Goal: Task Accomplishment & Management: Use online tool/utility

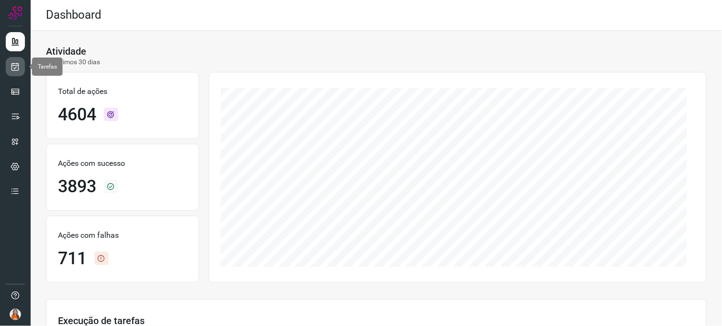
click at [17, 70] on icon at bounding box center [16, 67] width 10 height 10
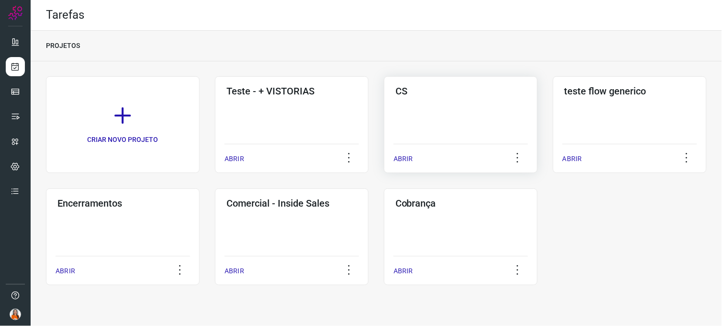
click at [553, 112] on div "CS ABRIR" at bounding box center [630, 124] width 154 height 97
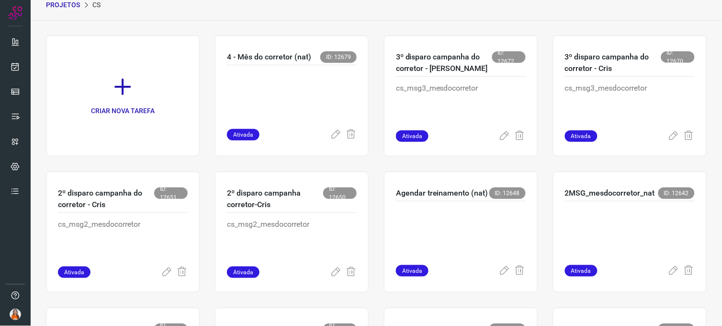
scroll to position [18, 0]
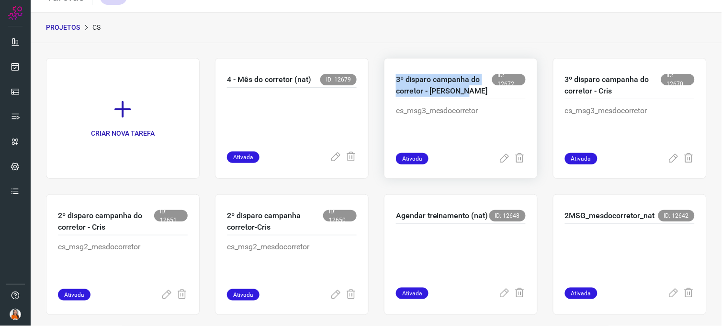
drag, startPoint x: 394, startPoint y: 78, endPoint x: 475, endPoint y: 97, distance: 83.0
click at [475, 97] on div "3º disparo campanha do corretor - Cris Sama ID: 12672" at bounding box center [461, 86] width 130 height 25
click at [126, 107] on icon at bounding box center [122, 109] width 21 height 21
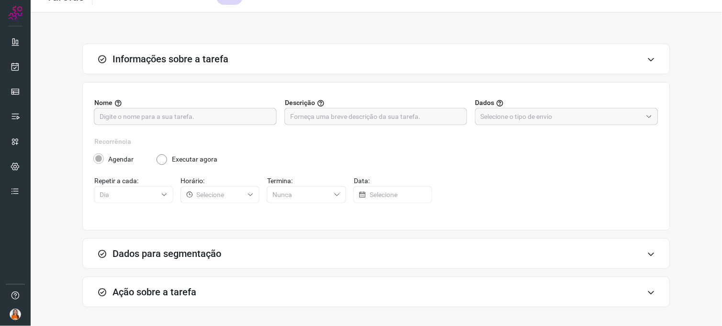
click at [129, 119] on input "text" at bounding box center [185, 116] width 171 height 16
paste input "Olá Isak! Aqui é a [DEMOGRAPHIC_DATA] da AlugaMais. Gostaria de falar com você …"
type input "Olá Isak! Aqui é a [DEMOGRAPHIC_DATA] da AlugaMais. Gostaria de falar com você …"
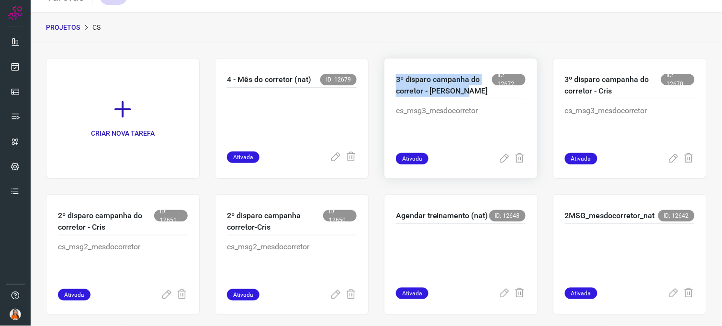
drag, startPoint x: 390, startPoint y: 77, endPoint x: 463, endPoint y: 93, distance: 74.5
click at [553, 93] on div "3º disparo campanha do corretor - Cris Sama ID: 12672 cs_msg3_mesdocorretor Ati…" at bounding box center [630, 118] width 154 height 121
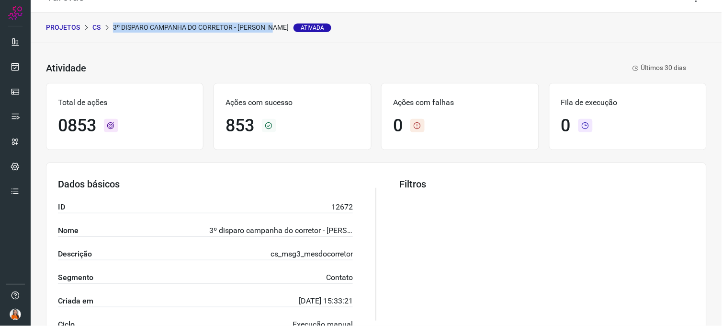
drag, startPoint x: 113, startPoint y: 25, endPoint x: 271, endPoint y: 24, distance: 158.5
click at [271, 24] on p "3º disparo campanha do corretor - Cris Sama Ativada" at bounding box center [222, 27] width 218 height 10
copy p "3º disparo campanha do corretor - [PERSON_NAME]"
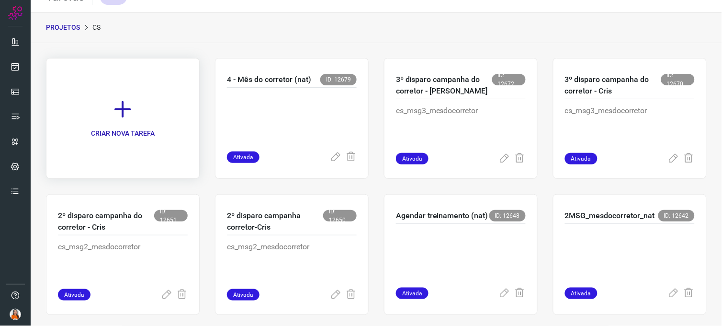
click at [153, 128] on p "CRIAR NOVA TAREFA" at bounding box center [123, 133] width 64 height 10
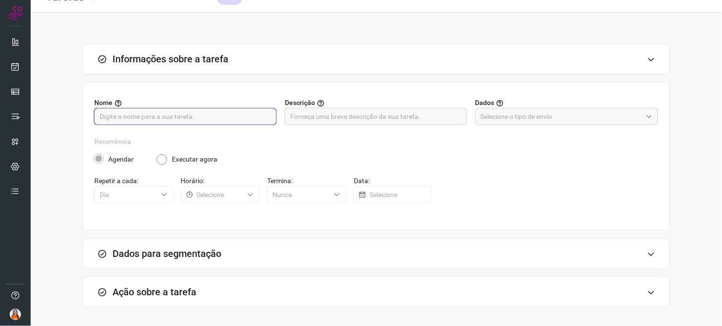
click at [147, 113] on input "text" at bounding box center [185, 116] width 171 height 16
paste input "3º disparo campanha do corretor - [PERSON_NAME]"
click at [103, 112] on input "3º disparo campanha do corretor - [PERSON_NAME]" at bounding box center [185, 116] width 171 height 16
type input "4º disparo campanha do corretor - [PERSON_NAME]"
click at [314, 113] on input "text" at bounding box center [375, 116] width 171 height 16
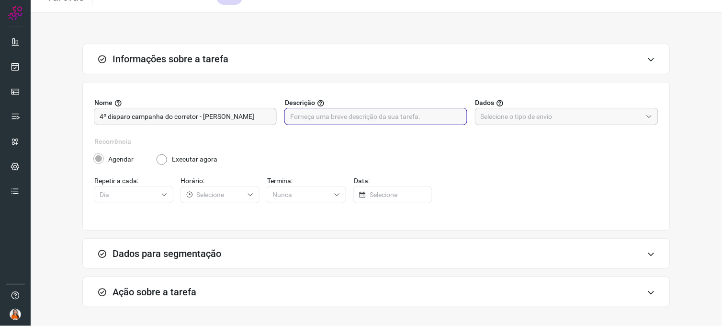
paste input "cs_msg5_mesdocorretor"
type input "cs_msg5_mesdocorretor"
click at [492, 118] on input "text" at bounding box center [561, 116] width 161 height 16
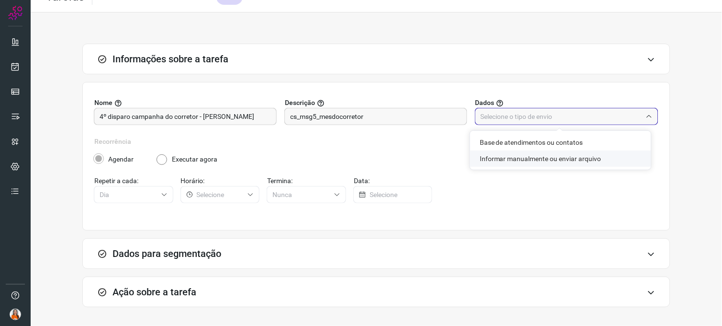
click at [498, 160] on li "Informar manualmente ou enviar arquivo" at bounding box center [560, 158] width 181 height 16
type input "Informar manualmente ou enviar arquivo"
radio input "false"
radio input "true"
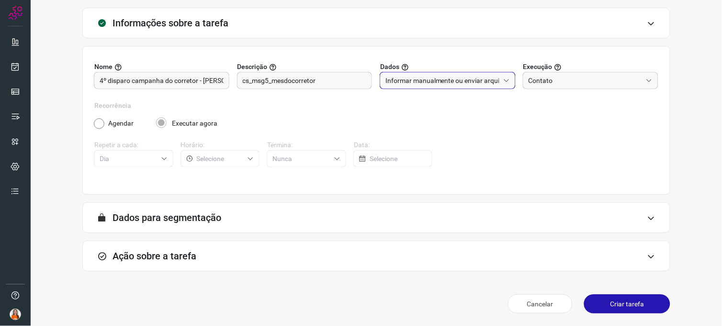
scroll to position [55, 0]
click at [356, 219] on div "A segmentação de dados está desabilitada porque a opção de envio manual foi sel…" at bounding box center [376, 217] width 588 height 31
click at [647, 214] on icon at bounding box center [651, 218] width 8 height 8
click at [261, 251] on div "Ação sobre a tarefa" at bounding box center [376, 255] width 588 height 31
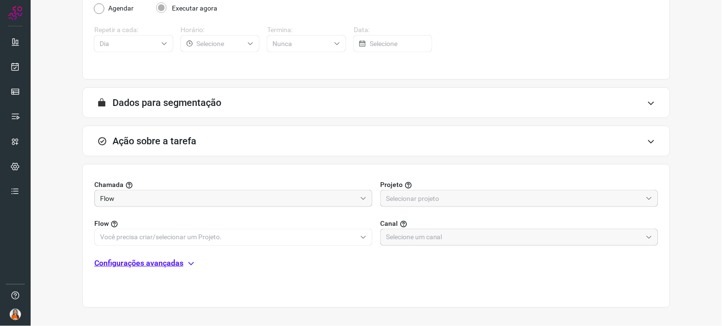
scroll to position [206, 0]
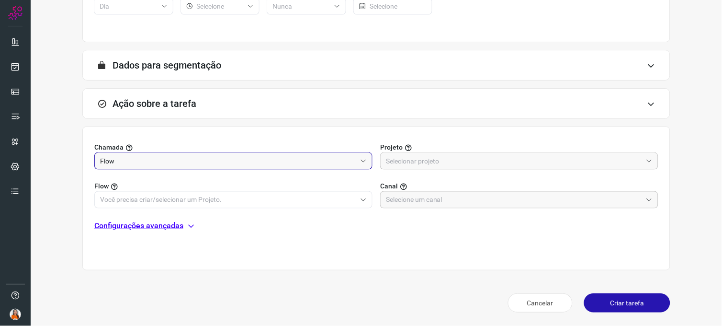
click at [147, 161] on input "Flow" at bounding box center [228, 161] width 256 height 16
click at [396, 158] on input "text" at bounding box center [514, 161] width 256 height 16
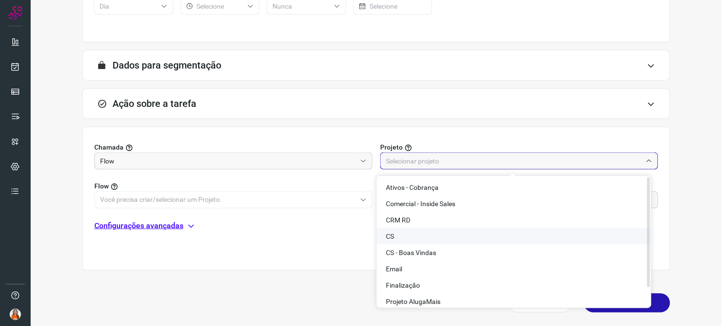
click at [397, 233] on li "CS" at bounding box center [514, 236] width 274 height 16
type input "CS"
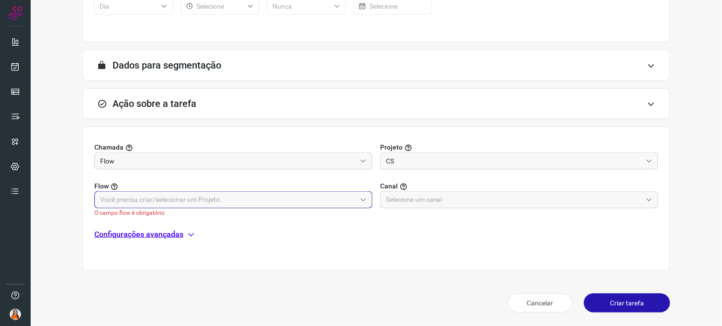
click at [140, 197] on input "text" at bounding box center [228, 199] width 256 height 16
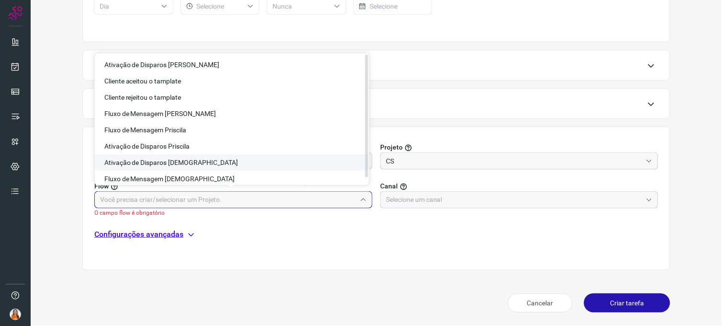
click at [157, 164] on span "Ativação de Disparos [DEMOGRAPHIC_DATA]" at bounding box center [171, 162] width 134 height 8
type input "Ativação de Disparos [DEMOGRAPHIC_DATA]"
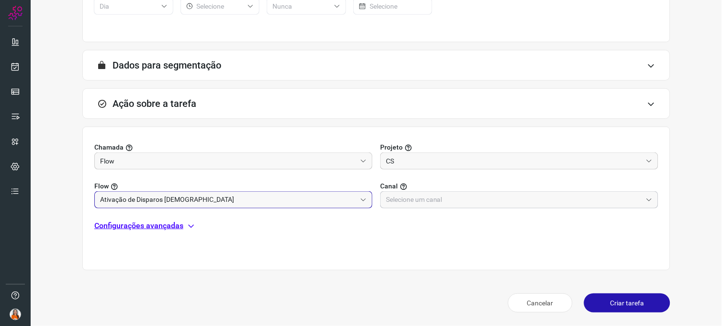
click at [400, 198] on input "text" at bounding box center [514, 199] width 256 height 16
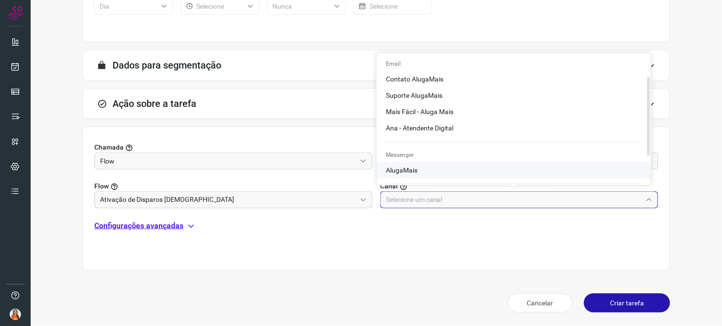
scroll to position [80, 0]
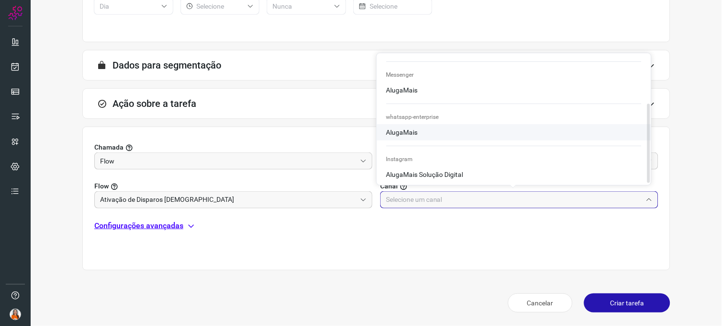
click at [412, 129] on span "AlugaMais" at bounding box center [402, 132] width 32 height 8
type input "AlugaMais"
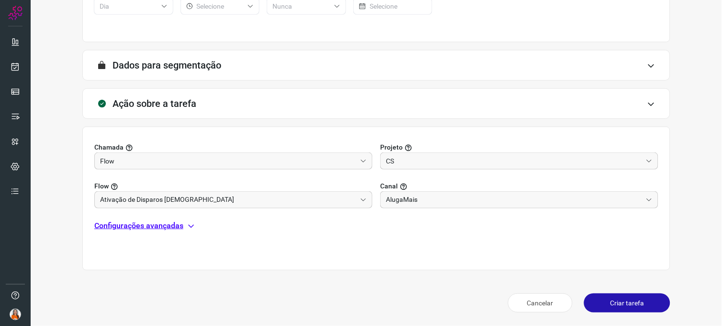
click at [647, 67] on icon at bounding box center [651, 66] width 8 height 8
click at [647, 63] on icon at bounding box center [651, 66] width 8 height 8
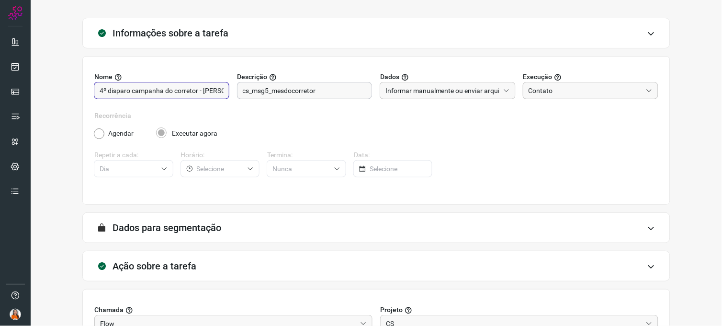
scroll to position [0, 12]
drag, startPoint x: 218, startPoint y: 90, endPoint x: 274, endPoint y: 95, distance: 56.3
click at [274, 95] on div "Nome 4º disparo campanha do corretor - Cris Sama Descrição cs_msg5_mesdocorreto…" at bounding box center [376, 91] width 564 height 39
type input "4º disparo campanha do corretor - [PERSON_NAME] Ai"
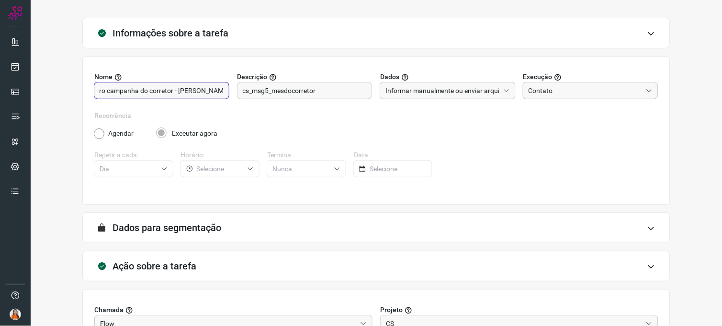
scroll to position [0, 0]
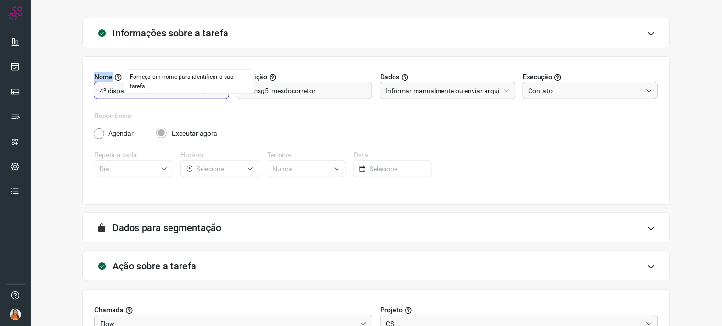
drag, startPoint x: 222, startPoint y: 91, endPoint x: 62, endPoint y: 68, distance: 161.5
click at [62, 68] on div "Informações sobre a tarefa Nome 4º disparo campanha do corretor - [PERSON_NAME]…" at bounding box center [376, 248] width 661 height 461
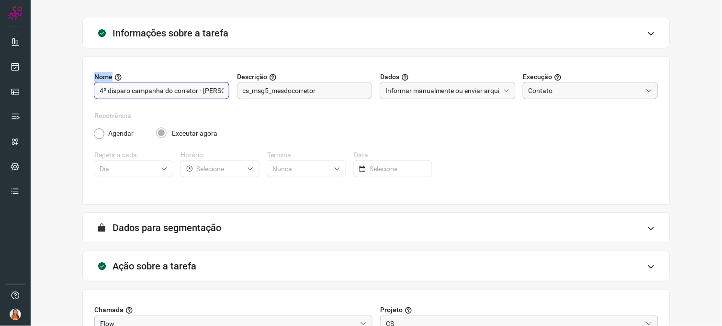
click at [99, 90] on div "4º disparo campanha do corretor - [PERSON_NAME] Ai" at bounding box center [161, 90] width 135 height 17
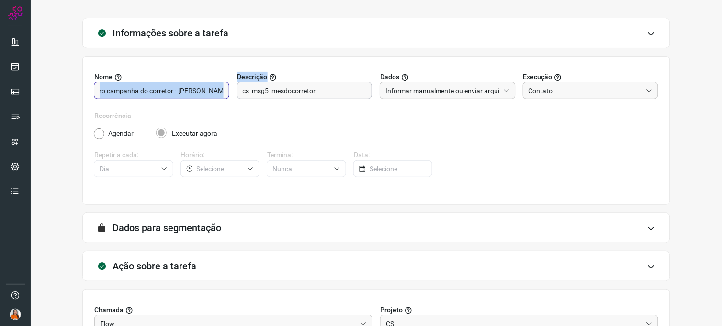
drag, startPoint x: 99, startPoint y: 90, endPoint x: 237, endPoint y: 93, distance: 138.9
click at [237, 93] on div "Nome 4º disparo campanha do corretor - [PERSON_NAME] Ai Descrição cs_msg5_mesdo…" at bounding box center [376, 91] width 564 height 39
copy div "Descrição"
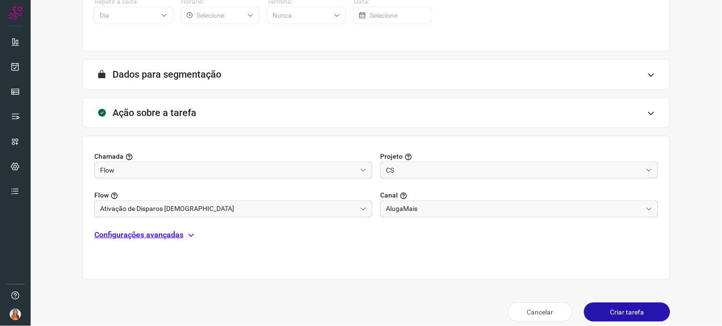
scroll to position [206, 0]
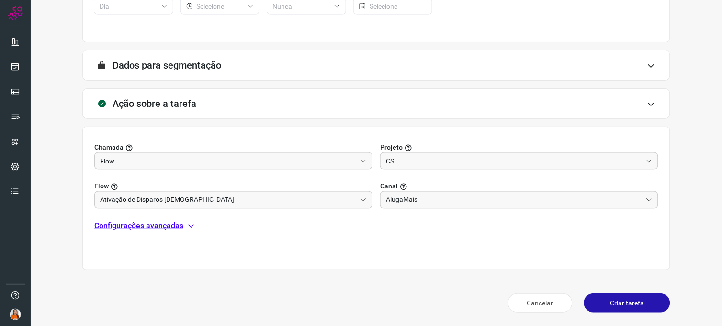
click at [604, 304] on button "Criar tarefa" at bounding box center [627, 302] width 86 height 19
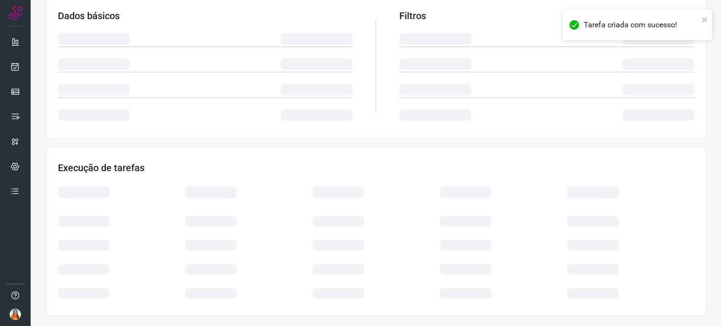
scroll to position [169, 0]
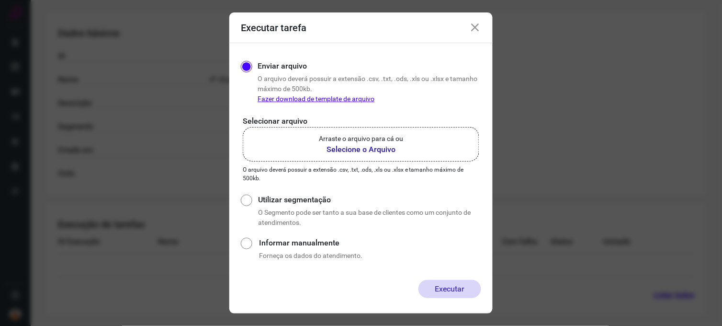
click at [363, 148] on b "Selecione o Arquivo" at bounding box center [361, 149] width 84 height 11
click at [0, 0] on input "Arraste o arquivo para cá ou Selecione o Arquivo" at bounding box center [0, 0] width 0 height 0
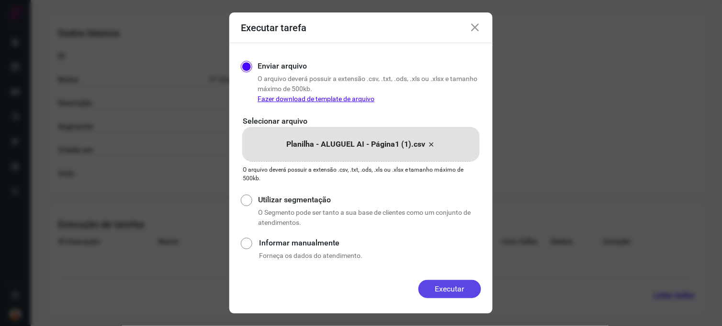
click at [431, 292] on button "Executar" at bounding box center [449, 289] width 63 height 18
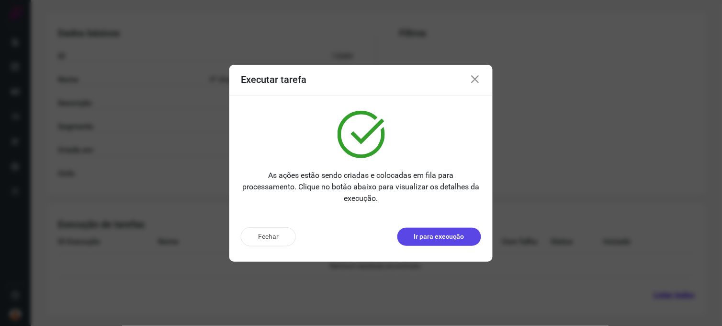
click at [438, 235] on p "Ir para execução" at bounding box center [439, 236] width 50 height 10
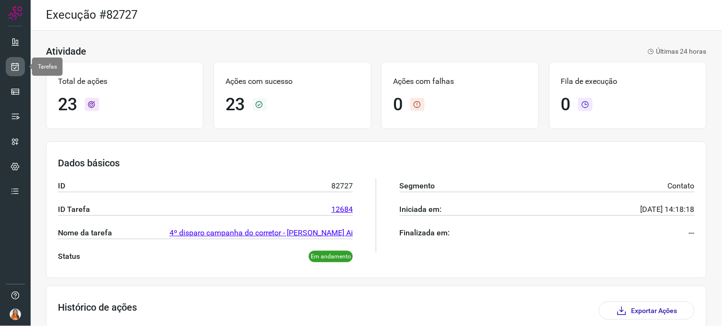
click at [16, 66] on icon at bounding box center [16, 67] width 10 height 10
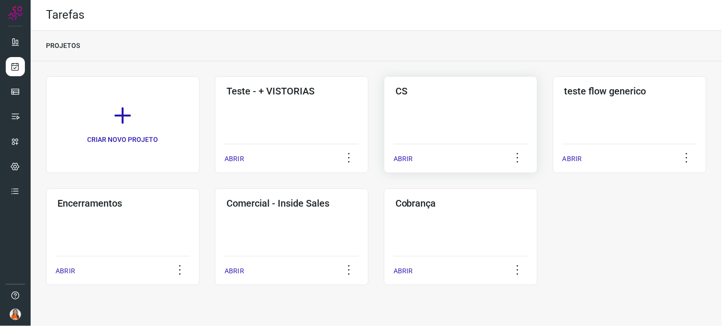
click at [553, 112] on div "CS ABRIR" at bounding box center [630, 124] width 154 height 97
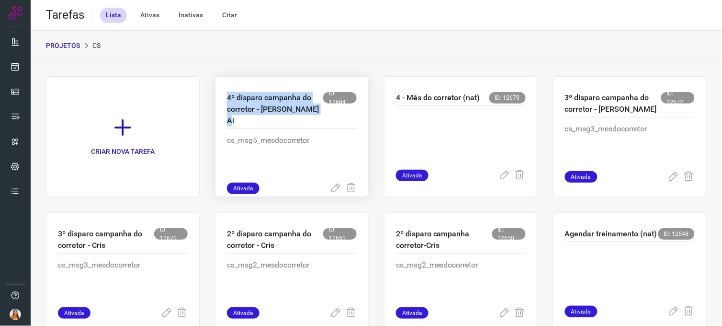
drag, startPoint x: 226, startPoint y: 96, endPoint x: 310, endPoint y: 111, distance: 84.6
click at [310, 111] on p "4º disparo campanha do corretor - [PERSON_NAME] Ai" at bounding box center [275, 109] width 96 height 34
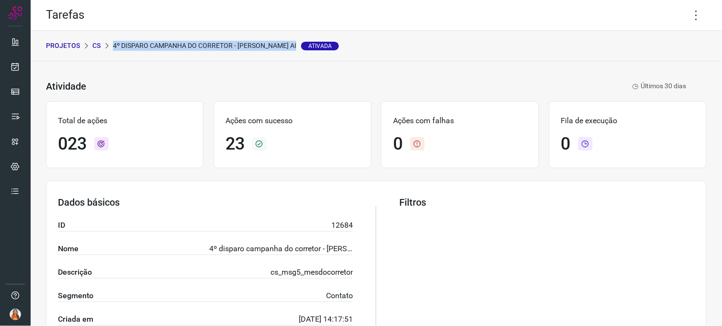
drag, startPoint x: 113, startPoint y: 44, endPoint x: 296, endPoint y: 46, distance: 182.9
click at [296, 46] on p "4º disparo campanha do corretor - [PERSON_NAME] Ai Ativada" at bounding box center [226, 46] width 226 height 10
copy p "4º disparo campanha do corretor - [PERSON_NAME] Ai"
click at [98, 41] on p "CS" at bounding box center [96, 46] width 8 height 10
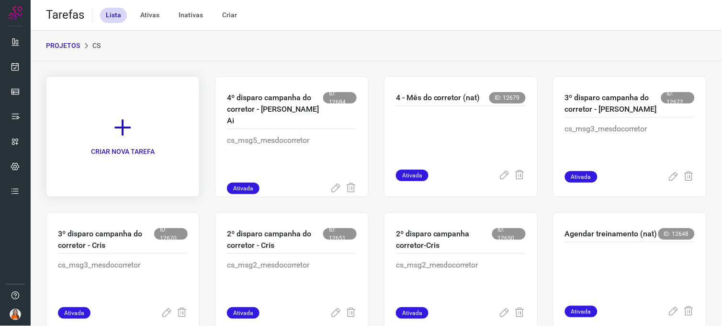
click at [130, 129] on icon at bounding box center [122, 127] width 21 height 21
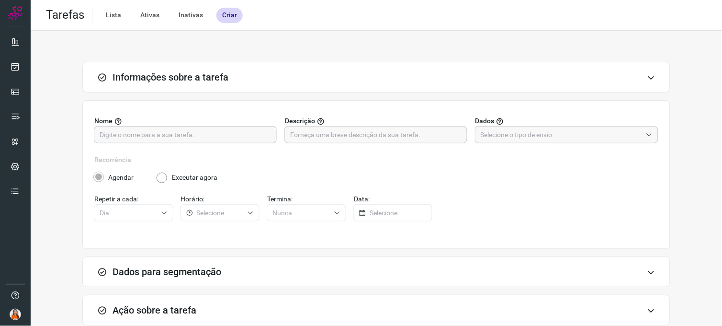
click at [134, 135] on input "text" at bounding box center [185, 134] width 171 height 16
paste input "4º disparo campanha do corretor - [PERSON_NAME] Ai"
drag, startPoint x: 252, startPoint y: 133, endPoint x: 217, endPoint y: 134, distance: 35.5
click at [217, 134] on input "4º disparo campanha do corretor - [PERSON_NAME] Ai" at bounding box center [185, 134] width 171 height 16
type input "4º disparo campanha do corretor - Cris SAMA"
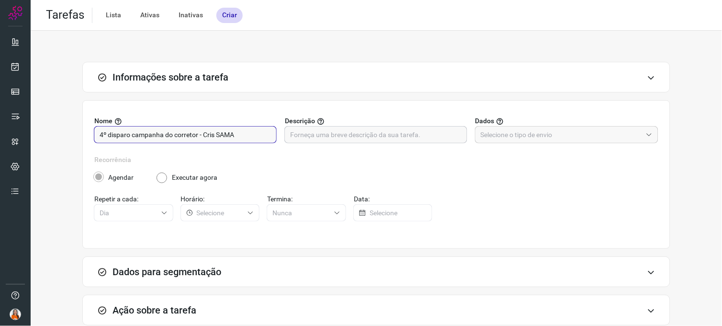
click at [380, 137] on input "text" at bounding box center [375, 134] width 171 height 16
paste input "cs_msg5_mesdocorretor"
type input "cs_msg5_mesdocorretor"
click at [486, 133] on input "text" at bounding box center [561, 134] width 161 height 16
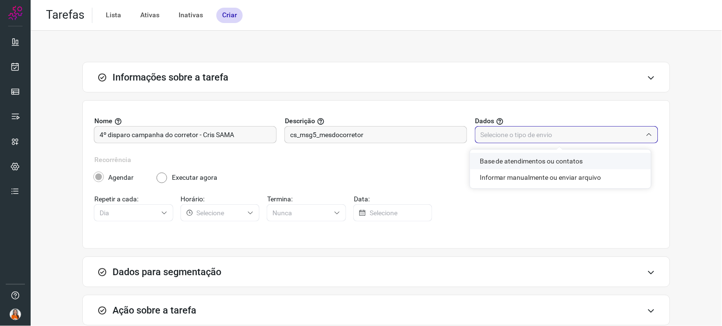
click at [498, 162] on li "Base de atendimentos ou contatos" at bounding box center [560, 161] width 181 height 16
type input "Base de atendimentos ou contatos"
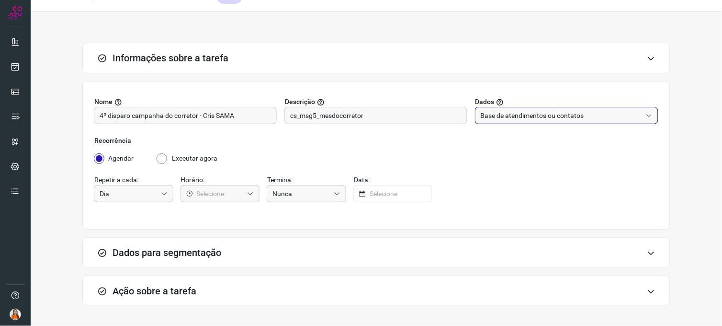
scroll to position [20, 0]
click at [159, 159] on input "Executar agora" at bounding box center [162, 157] width 11 height 10
radio input "true"
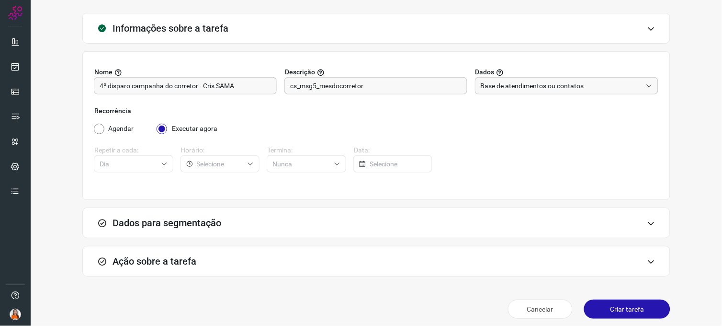
scroll to position [55, 0]
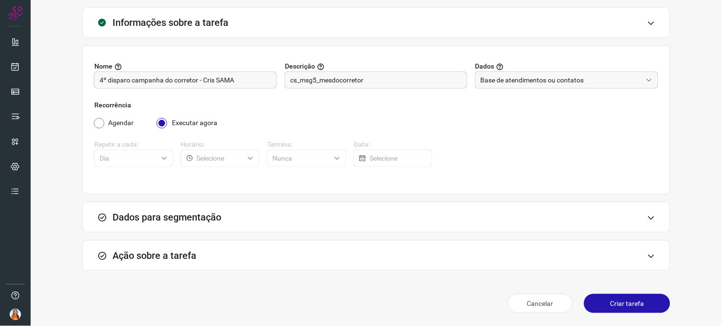
click at [382, 209] on div "Dados para segmentação" at bounding box center [376, 217] width 588 height 31
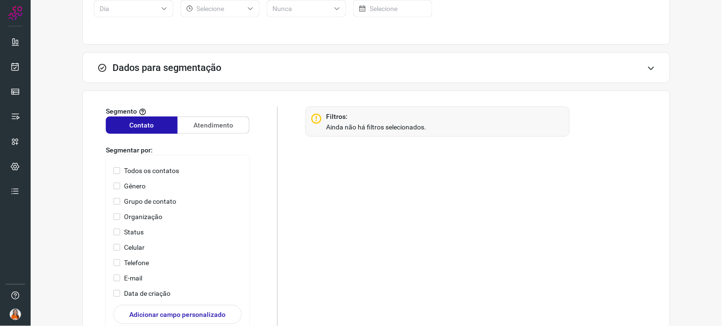
scroll to position [207, 0]
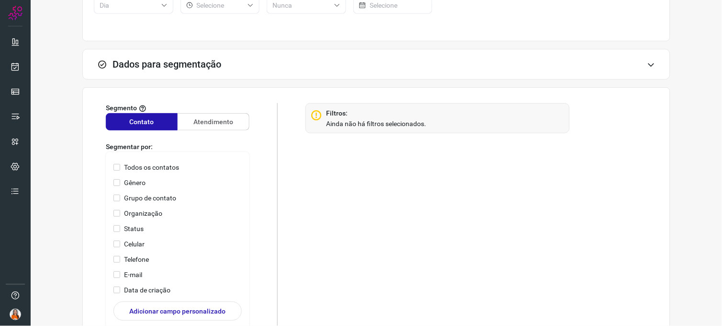
click at [647, 64] on icon at bounding box center [651, 65] width 8 height 8
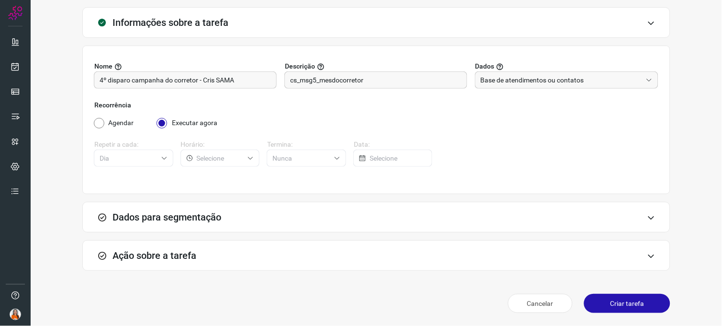
click at [647, 216] on icon at bounding box center [651, 218] width 8 height 8
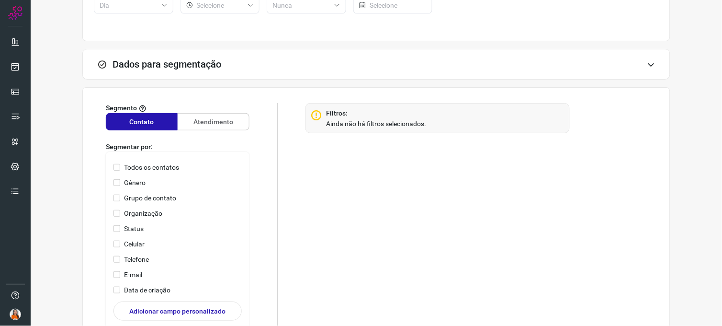
click at [647, 65] on icon at bounding box center [651, 65] width 8 height 8
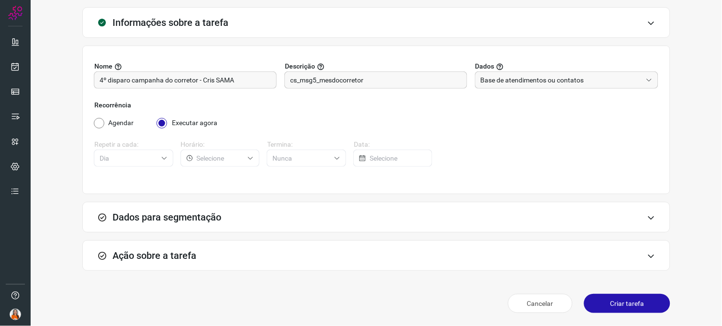
click at [647, 257] on icon at bounding box center [651, 256] width 8 height 8
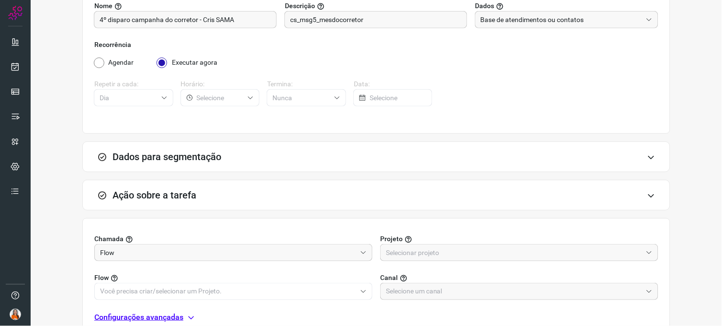
scroll to position [206, 0]
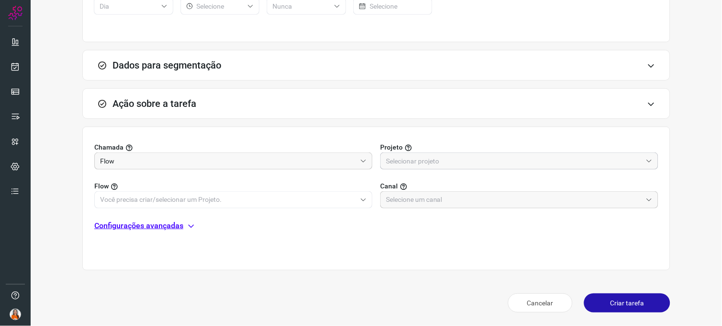
click at [403, 156] on input "text" at bounding box center [514, 161] width 256 height 16
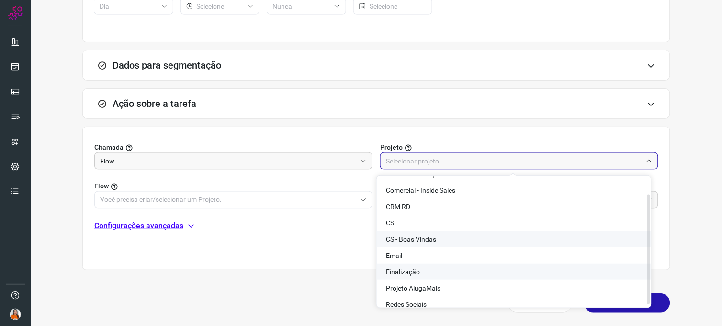
scroll to position [21, 0]
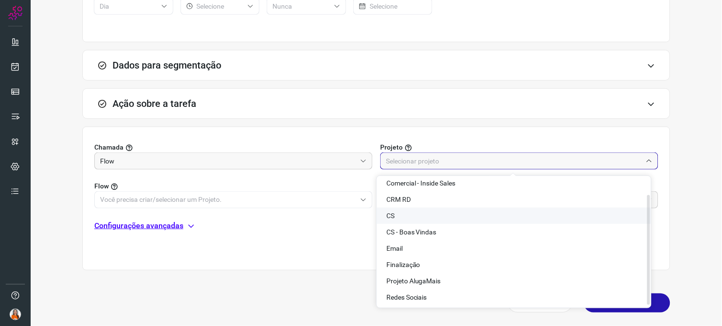
click at [404, 214] on li "CS" at bounding box center [514, 215] width 274 height 16
type input "CS"
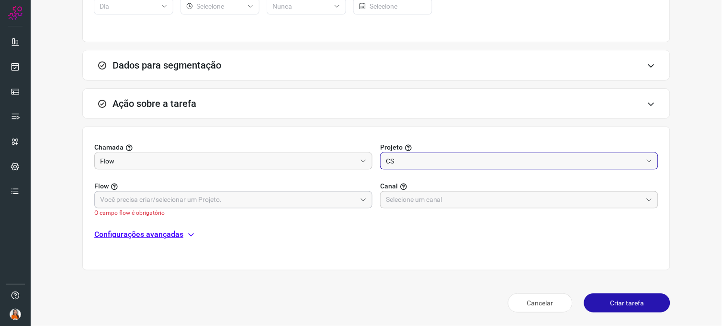
click at [295, 202] on input "text" at bounding box center [228, 199] width 256 height 16
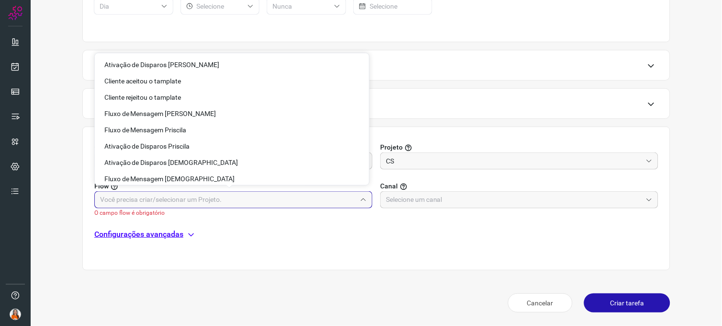
click at [281, 258] on div "Chamada Flow Projeto CS Flow O campo flow é obrigatório Canal Configurações ava…" at bounding box center [376, 198] width 588 height 144
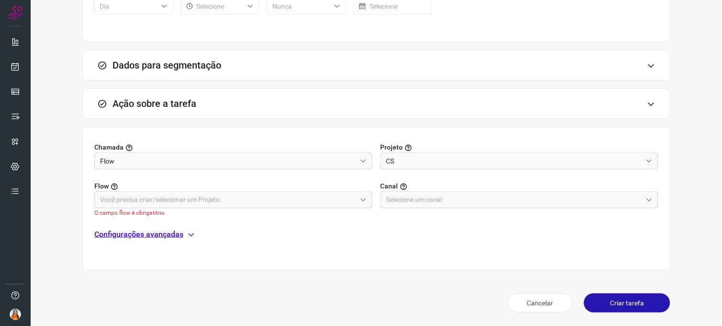
click at [175, 232] on p "Configurações avançadas" at bounding box center [138, 233] width 89 height 11
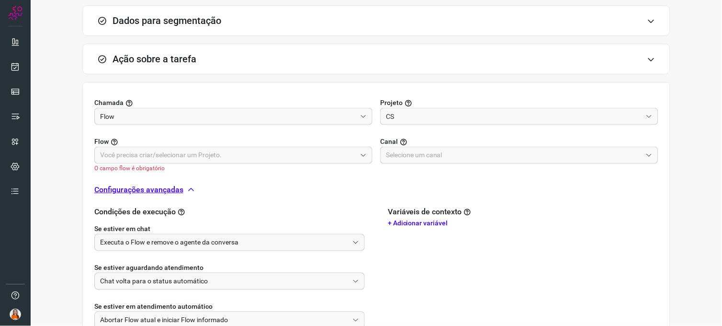
scroll to position [325, 0]
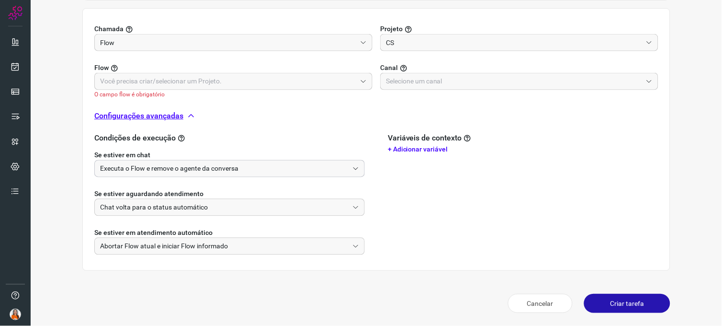
click at [155, 168] on input "Executa o Flow e remove o agente da conversa" at bounding box center [224, 168] width 248 height 16
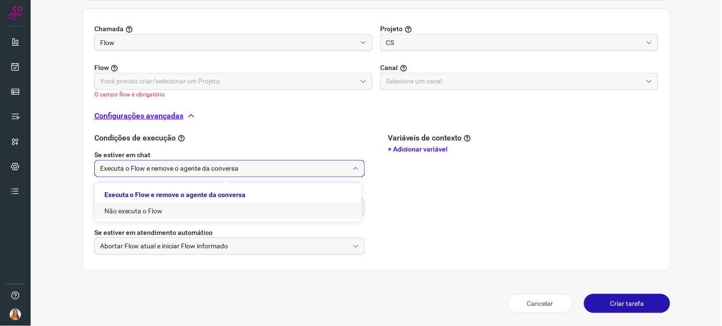
click at [133, 208] on li "Não executa o Flow" at bounding box center [228, 210] width 267 height 16
type input "Não executa o Flow"
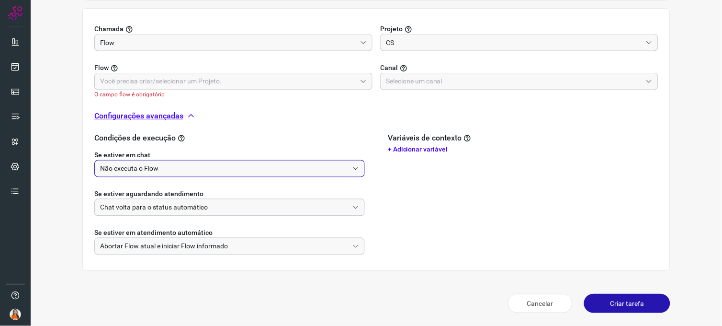
click at [132, 205] on input "Chat volta para o status automático" at bounding box center [224, 207] width 248 height 16
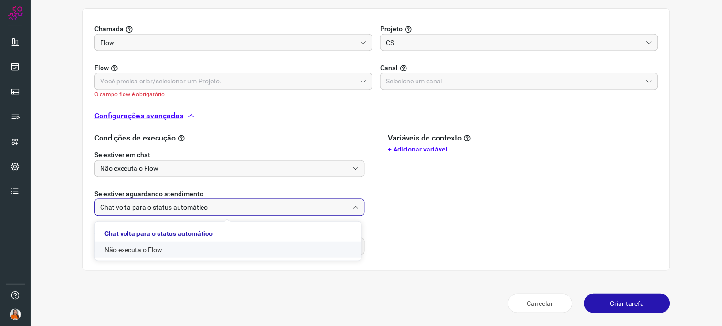
click at [118, 249] on li "Não executa o Flow" at bounding box center [228, 249] width 267 height 16
type input "Não executa o Flow"
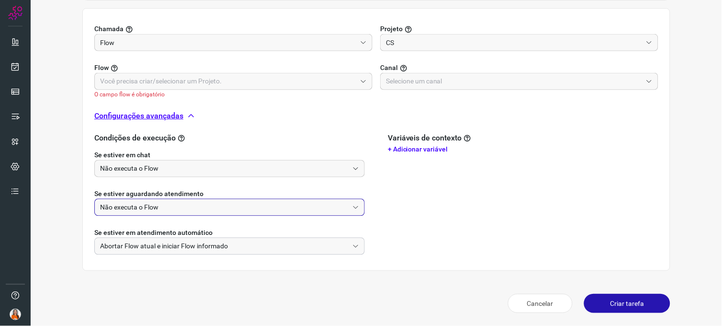
click at [126, 244] on input "Abortar Flow atual e iniciar Flow informado" at bounding box center [224, 246] width 248 height 16
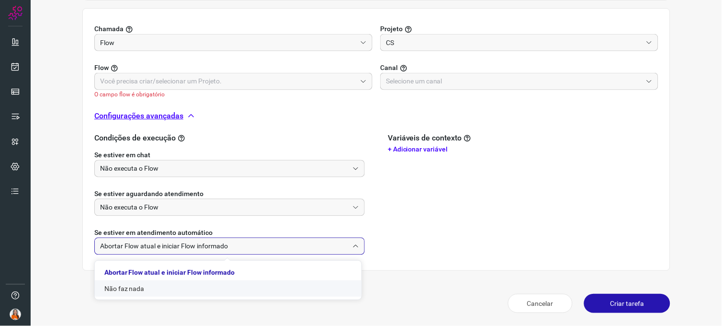
click at [116, 285] on li "Não faz nada" at bounding box center [228, 288] width 267 height 16
type input "Não faz nada"
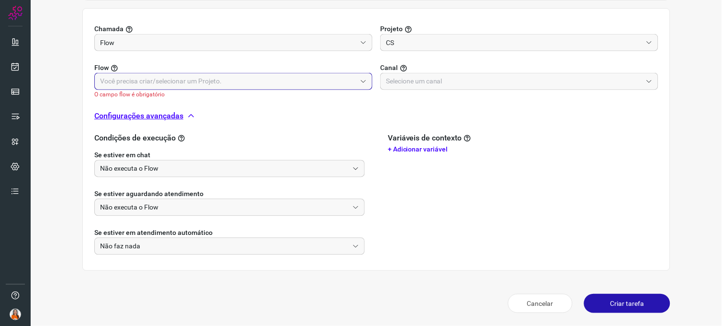
click at [197, 79] on input "text" at bounding box center [228, 81] width 256 height 16
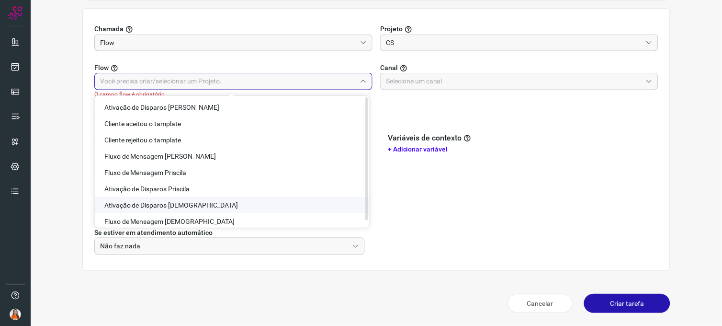
click at [175, 204] on span "Ativação de Disparos [DEMOGRAPHIC_DATA]" at bounding box center [171, 205] width 134 height 8
type input "Ativação de Disparos [DEMOGRAPHIC_DATA]"
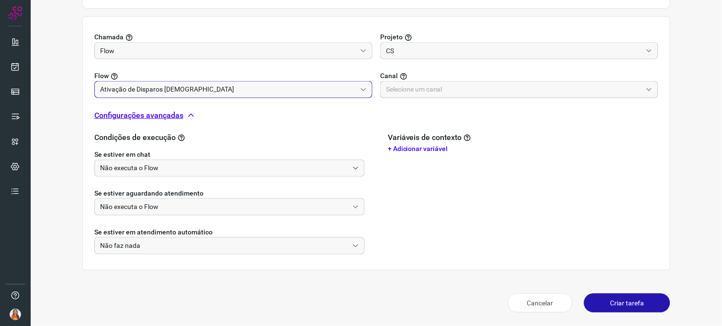
click at [412, 92] on input "text" at bounding box center [514, 89] width 256 height 16
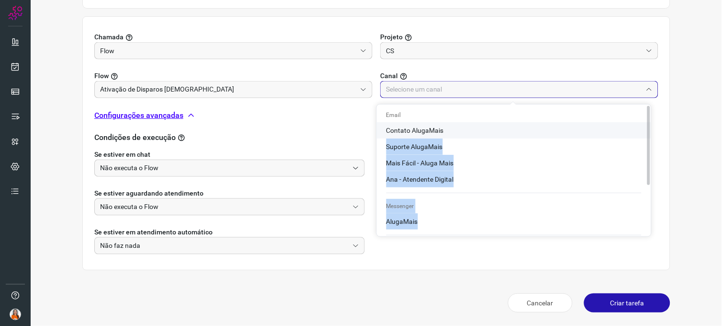
drag, startPoint x: 650, startPoint y: 134, endPoint x: 649, endPoint y: 152, distance: 18.2
click at [649, 152] on div "Email Contato AlugaMais Suporte AlugaMais Mais Fácil - Aluga Mais Ana - Atenden…" at bounding box center [514, 170] width 274 height 131
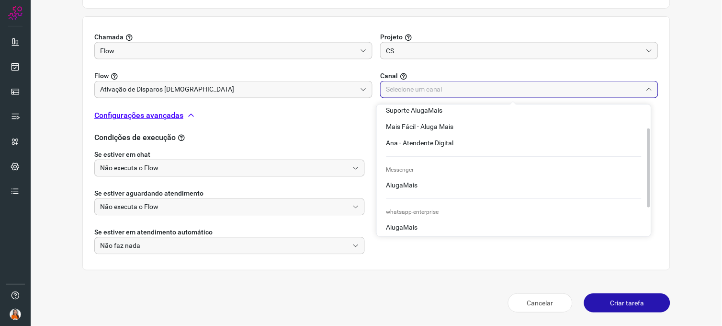
scroll to position [54, 0]
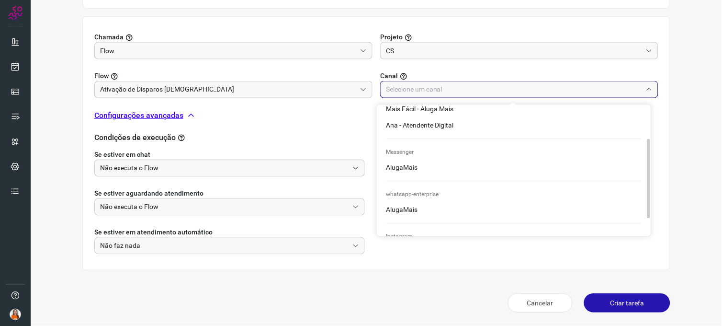
drag, startPoint x: 649, startPoint y: 152, endPoint x: 647, endPoint y: 179, distance: 26.4
click at [647, 179] on div at bounding box center [648, 178] width 3 height 79
click at [418, 117] on li "AlugaMais" at bounding box center [514, 109] width 274 height 16
type input "AlugaMais"
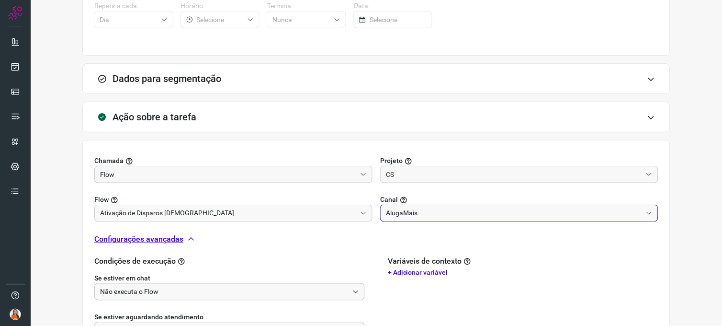
scroll to position [316, 0]
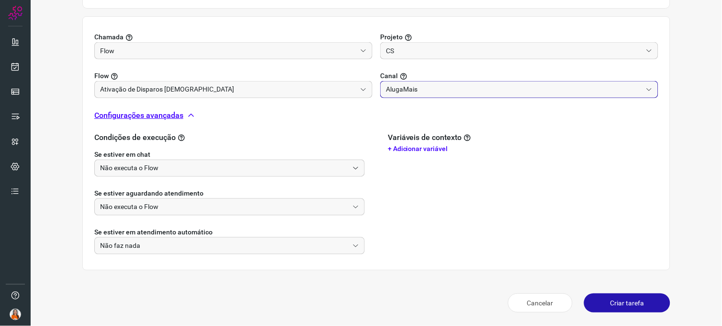
click at [609, 299] on button "Criar tarefa" at bounding box center [627, 302] width 86 height 19
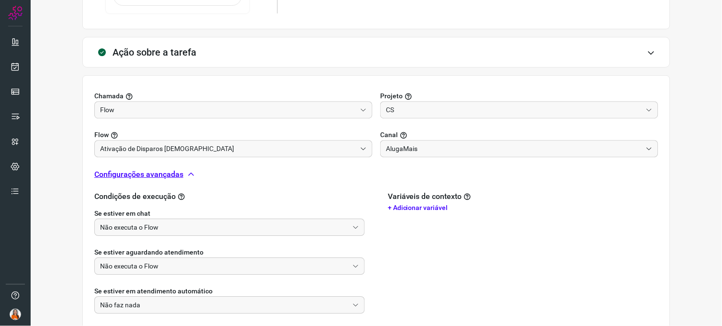
scroll to position [581, 0]
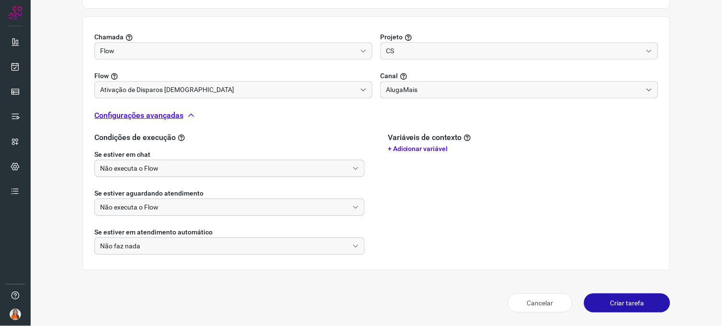
click at [623, 305] on button "Criar tarefa" at bounding box center [627, 302] width 86 height 19
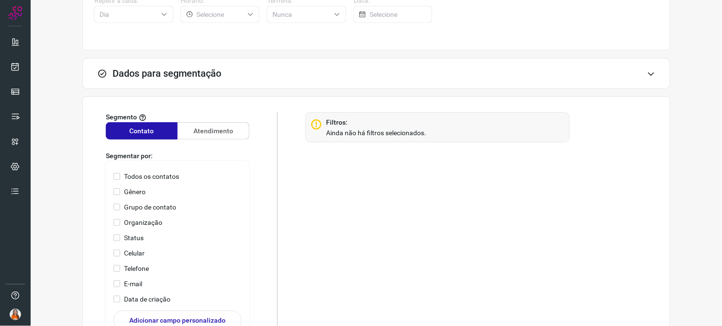
scroll to position [193, 0]
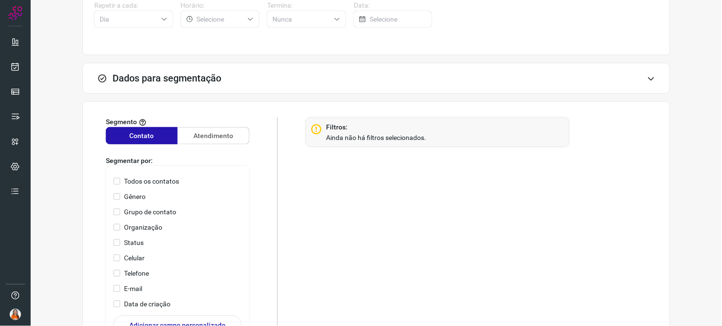
click at [647, 72] on div "Dados para segmentação" at bounding box center [376, 78] width 588 height 31
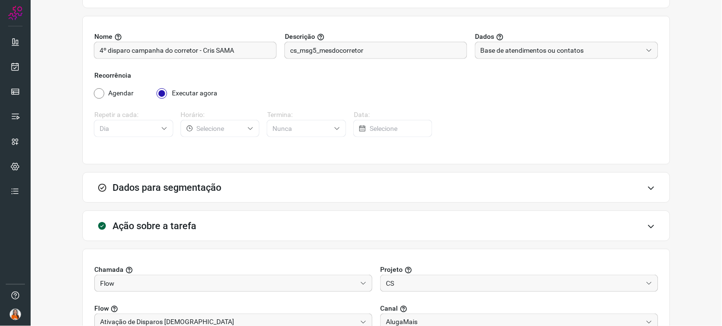
scroll to position [83, 0]
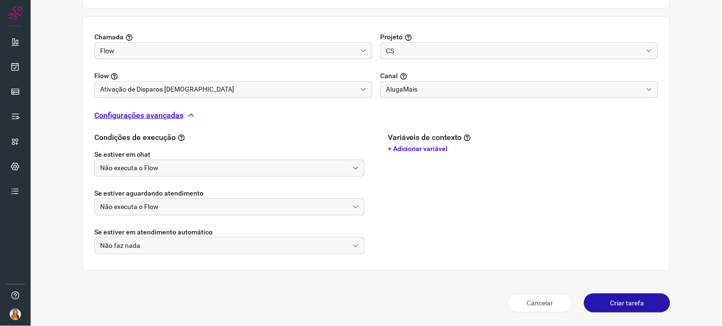
click at [602, 304] on button "Criar tarefa" at bounding box center [627, 302] width 86 height 19
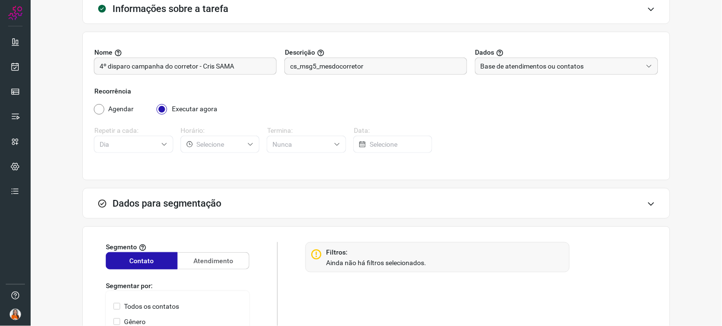
scroll to position [67, 0]
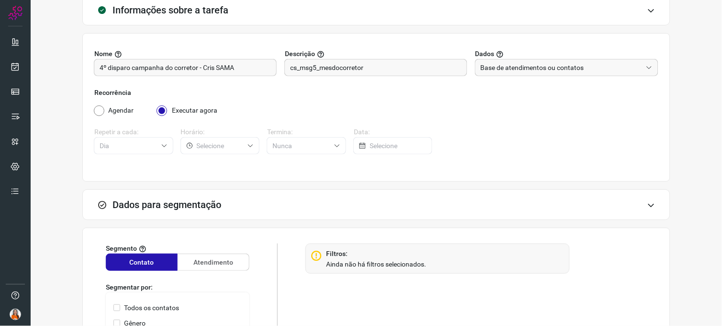
click at [635, 201] on div "Dados para segmentação" at bounding box center [376, 204] width 588 height 31
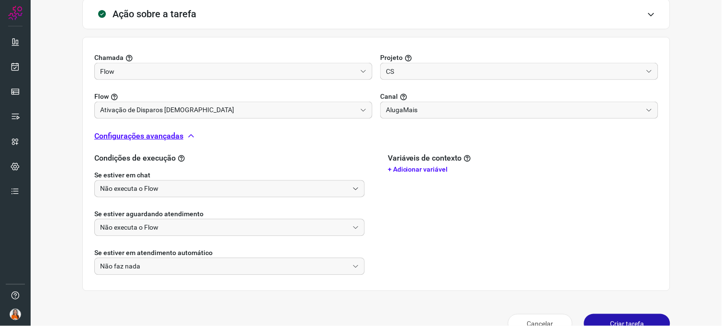
scroll to position [316, 0]
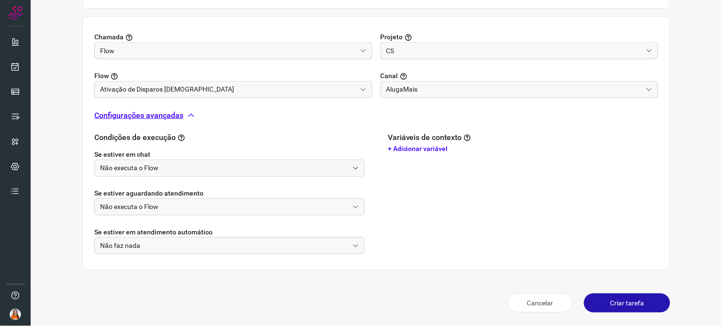
click at [608, 303] on button "Criar tarefa" at bounding box center [627, 302] width 86 height 19
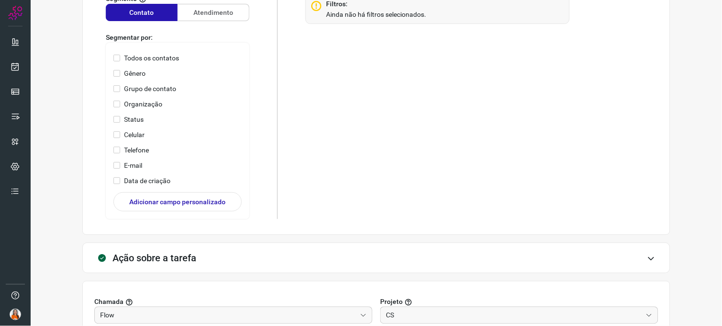
scroll to position [581, 0]
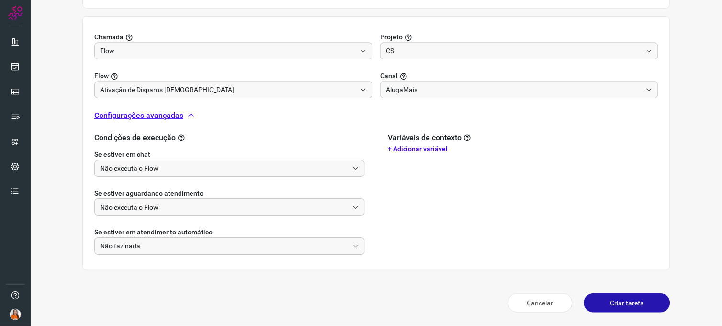
click at [616, 302] on button "Criar tarefa" at bounding box center [627, 302] width 86 height 19
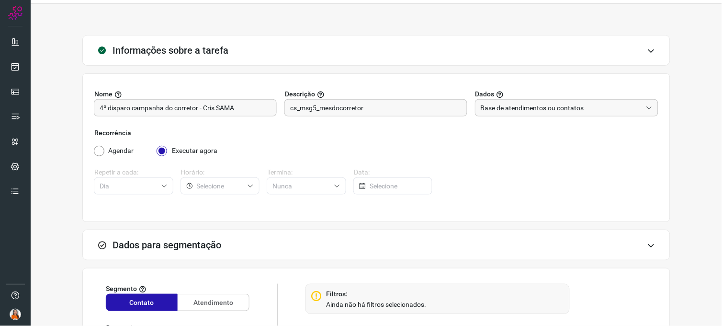
scroll to position [0, 0]
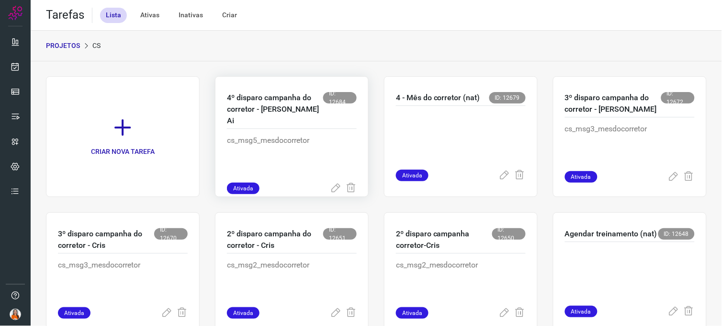
click at [323, 147] on p "cs_msg5_mesdocorretor" at bounding box center [292, 159] width 130 height 48
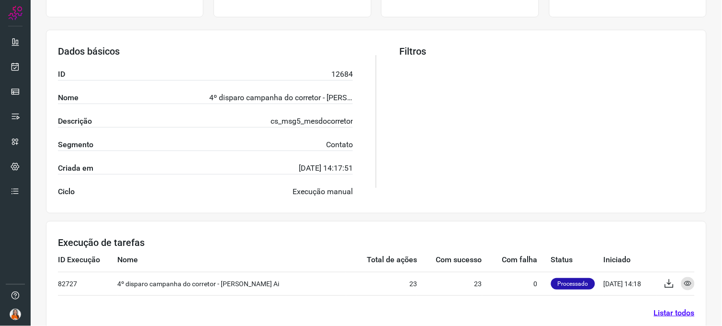
scroll to position [169, 0]
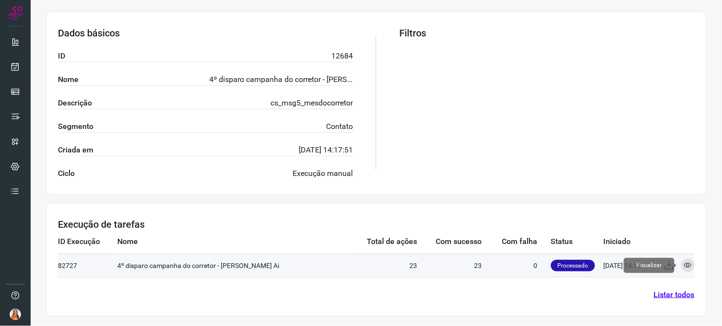
click at [684, 265] on icon at bounding box center [688, 265] width 8 height 8
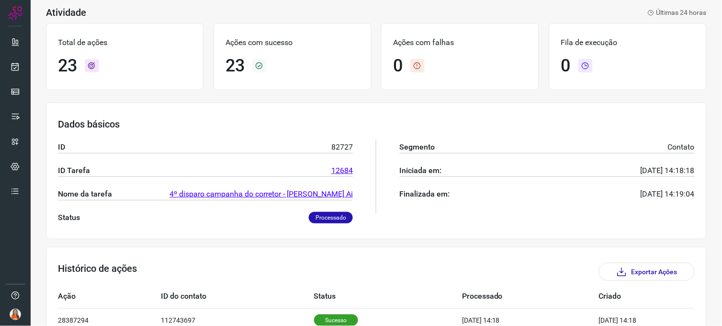
scroll to position [13, 0]
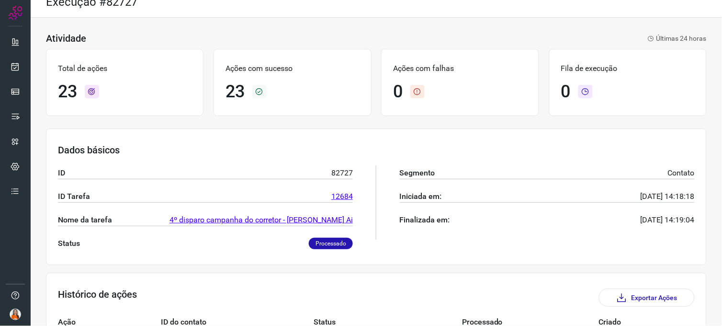
click at [327, 241] on p "Processado" at bounding box center [331, 242] width 44 height 11
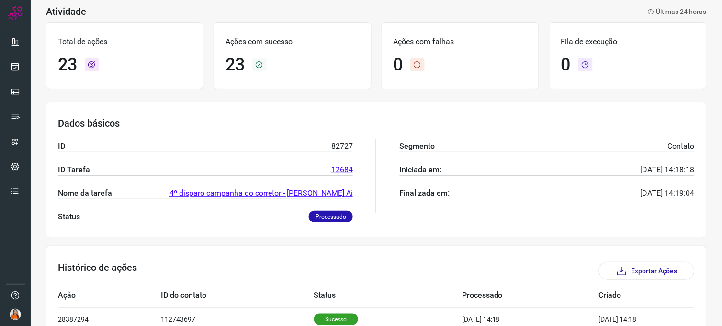
scroll to position [0, 0]
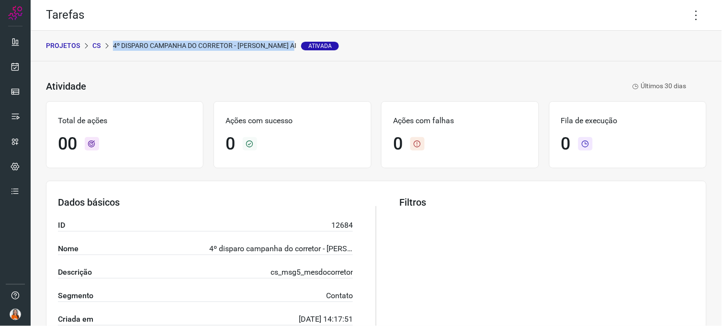
drag, startPoint x: 112, startPoint y: 43, endPoint x: 291, endPoint y: 43, distance: 178.1
click at [291, 43] on p "4º disparo campanha do corretor - [PERSON_NAME] Ai Ativada" at bounding box center [226, 46] width 226 height 10
copy p "4º disparo campanha do corretor - [PERSON_NAME] Ai"
click at [98, 47] on p "CS" at bounding box center [96, 46] width 8 height 10
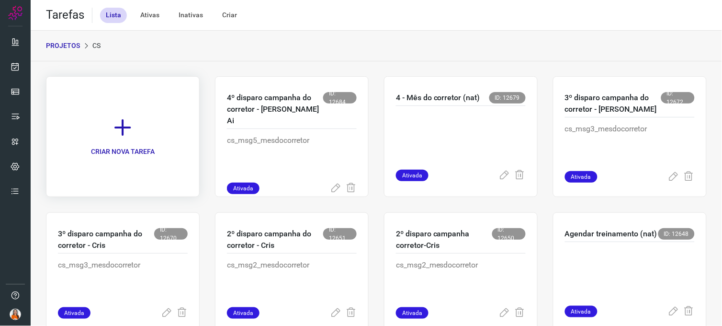
click at [112, 126] on icon at bounding box center [122, 127] width 21 height 21
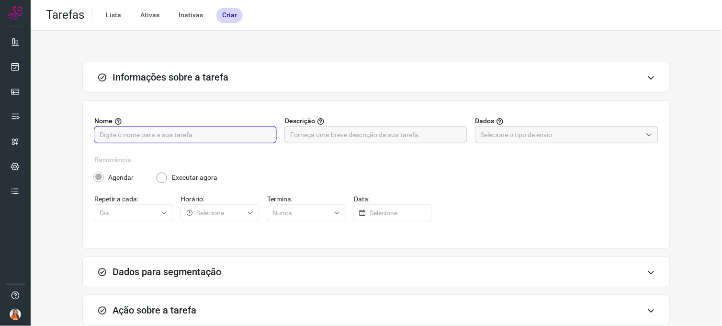
click at [112, 136] on input "text" at bounding box center [185, 134] width 171 height 16
paste input "4º disparo campanha do corretor - [PERSON_NAME] Ai"
drag, startPoint x: 252, startPoint y: 134, endPoint x: 218, endPoint y: 135, distance: 34.5
click at [218, 135] on input "4º disparo campanha do corretor - [PERSON_NAME] Ai" at bounding box center [185, 134] width 171 height 16
type input "4º disparo campanha do corretor - [PERSON_NAME]"
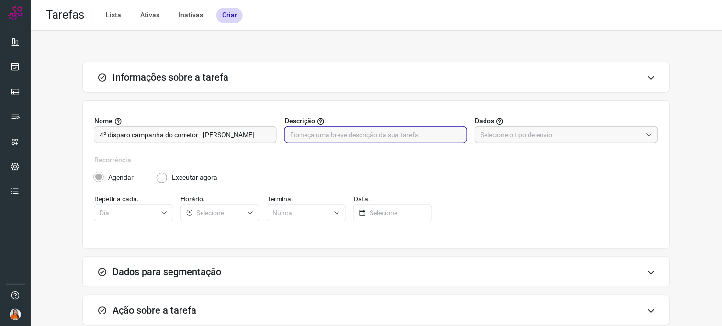
click at [311, 131] on input "text" at bounding box center [375, 134] width 171 height 16
paste input "cs_msg5_mesdocorretor"
type input "cs_msg5_mesdocorretor"
click at [486, 139] on input "text" at bounding box center [561, 134] width 161 height 16
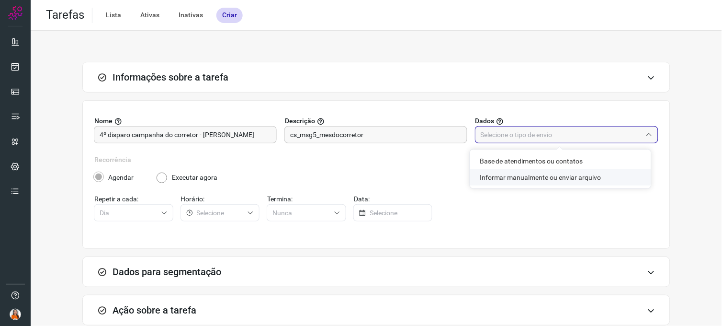
click at [492, 176] on li "Informar manualmente ou enviar arquivo" at bounding box center [560, 177] width 181 height 16
type input "Informar manualmente ou enviar arquivo"
radio input "false"
radio input "true"
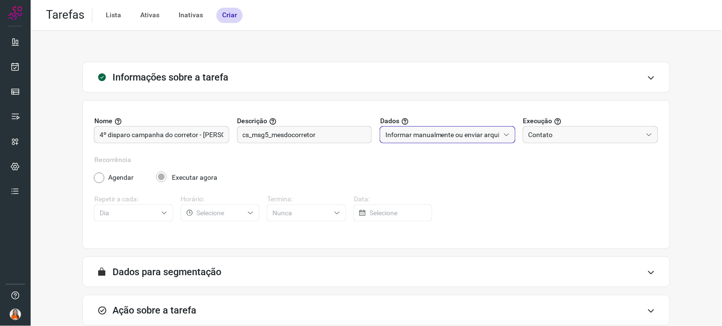
scroll to position [55, 0]
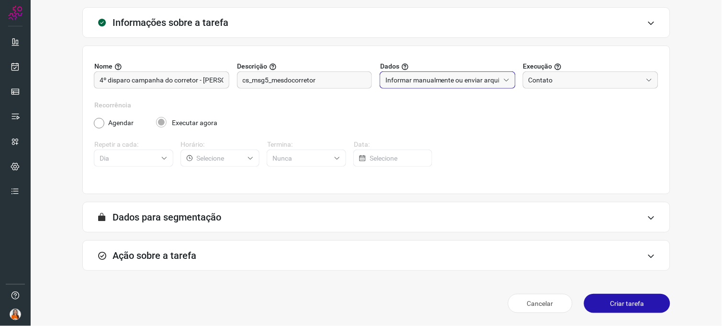
click at [647, 257] on icon at bounding box center [651, 256] width 8 height 8
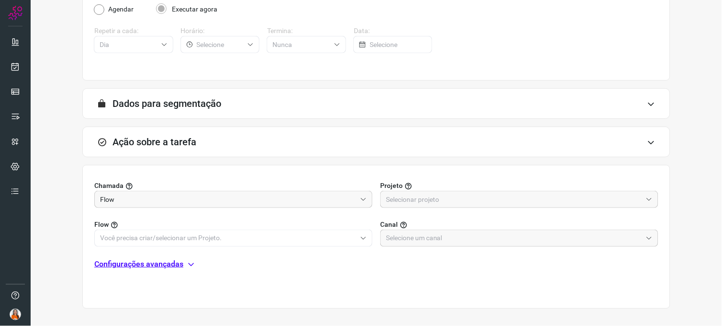
scroll to position [206, 0]
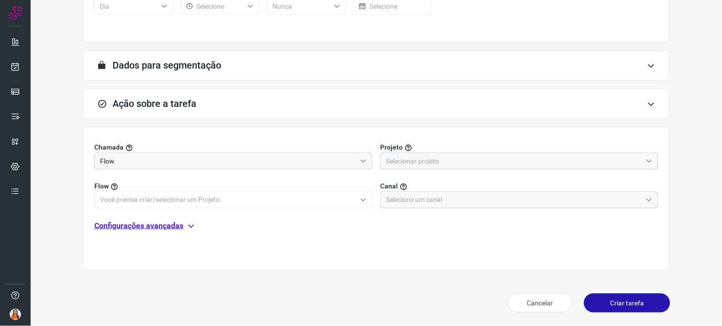
click at [412, 160] on input "text" at bounding box center [514, 161] width 256 height 16
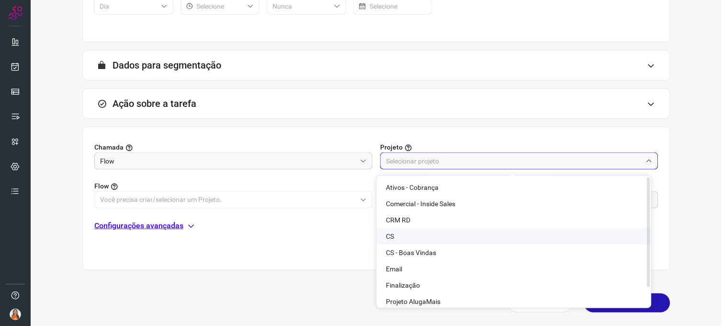
click at [404, 237] on li "CS" at bounding box center [514, 236] width 274 height 16
type input "CS"
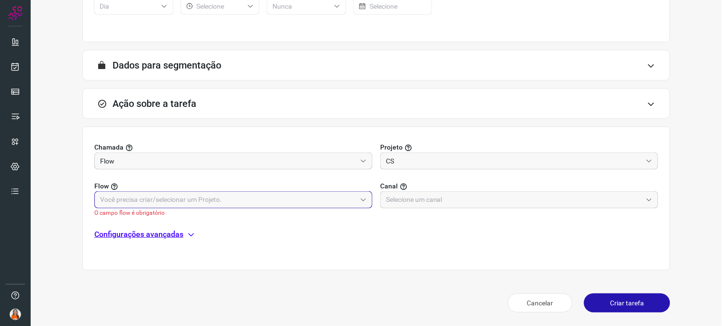
click at [160, 204] on input "text" at bounding box center [228, 199] width 256 height 16
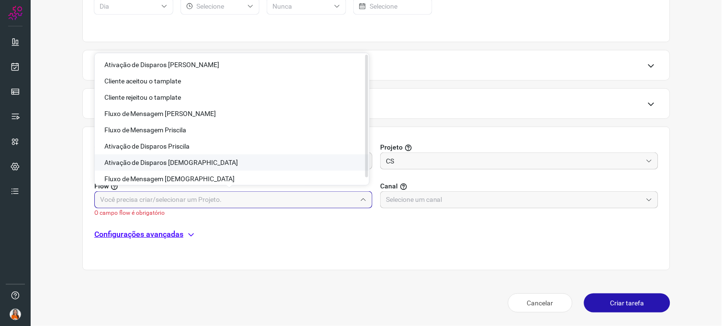
click at [166, 163] on span "Ativação de Disparos [DEMOGRAPHIC_DATA]" at bounding box center [171, 162] width 134 height 8
type input "Ativação de Disparos [DEMOGRAPHIC_DATA]"
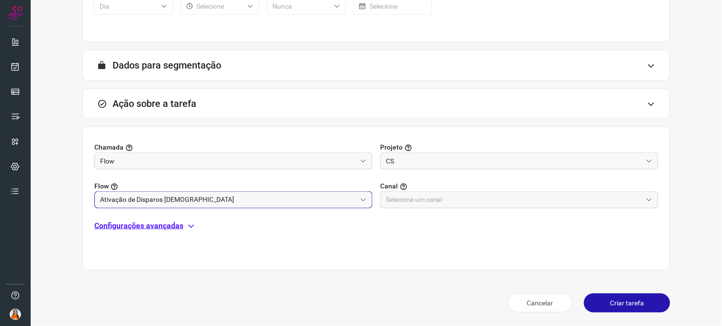
click at [310, 247] on div "Chamada Flow Projeto CS Flow Ativação de Disparos Cristileide Canal Configuraçõ…" at bounding box center [376, 198] width 588 height 144
click at [423, 200] on input "text" at bounding box center [514, 199] width 256 height 16
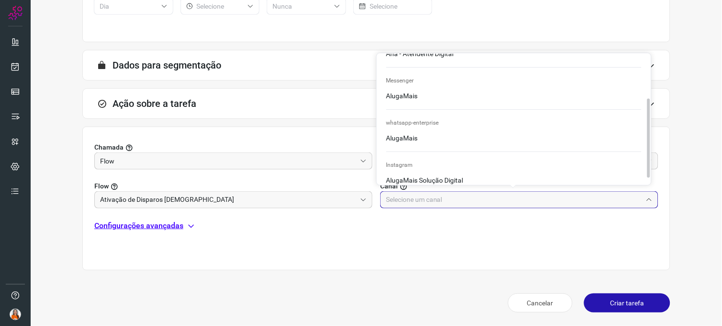
scroll to position [76, 0]
drag, startPoint x: 649, startPoint y: 93, endPoint x: 647, endPoint y: 140, distance: 46.5
click at [647, 140] on div at bounding box center [648, 140] width 3 height 79
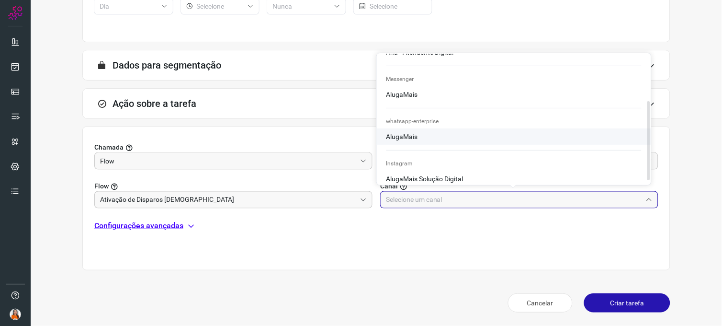
click at [586, 44] on li "AlugaMais" at bounding box center [514, 36] width 274 height 16
type input "AlugaMais"
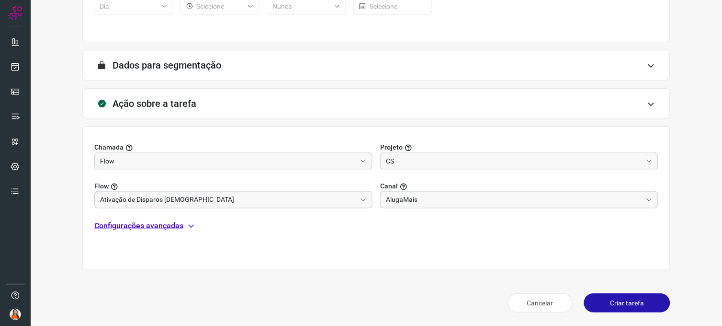
click at [189, 223] on icon at bounding box center [191, 226] width 8 height 8
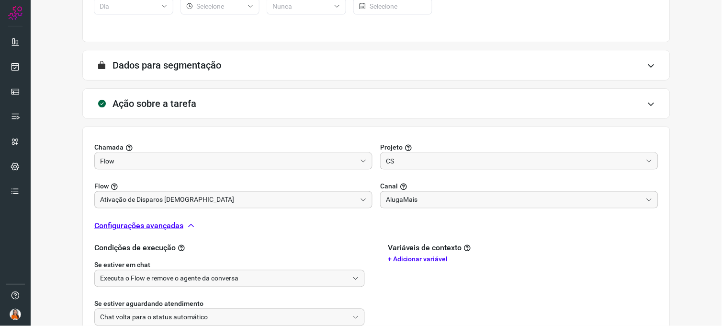
scroll to position [316, 0]
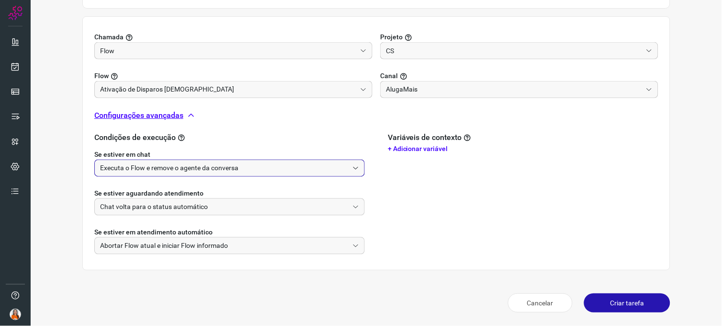
click at [146, 168] on input "Executa o Flow e remove o agente da conversa" at bounding box center [224, 168] width 248 height 16
click at [140, 211] on li "Não executa o Flow" at bounding box center [228, 210] width 267 height 16
type input "Não executa o Flow"
click at [142, 205] on input "Chat volta para o status automático" at bounding box center [224, 207] width 248 height 16
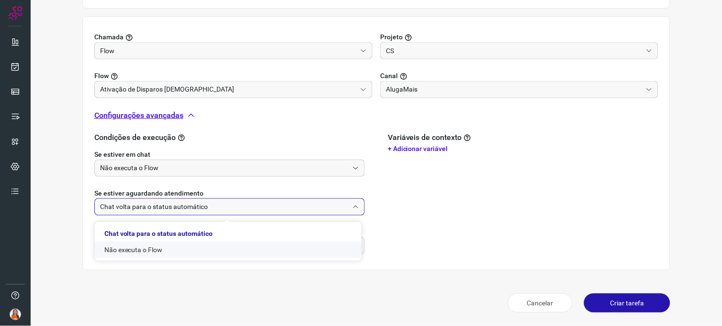
click at [126, 249] on li "Não executa o Flow" at bounding box center [228, 249] width 267 height 16
type input "Não executa o Flow"
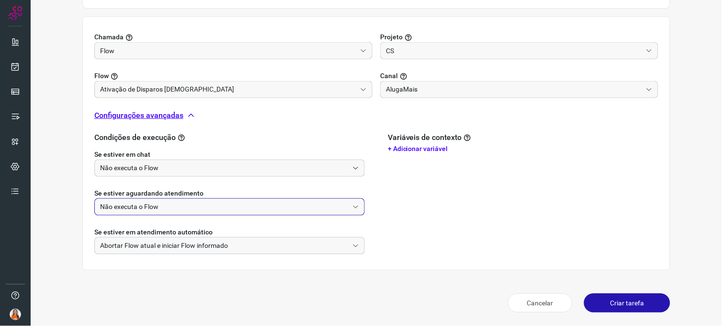
click at [132, 247] on input "Abortar Flow atual e iniciar Flow informado" at bounding box center [224, 245] width 248 height 16
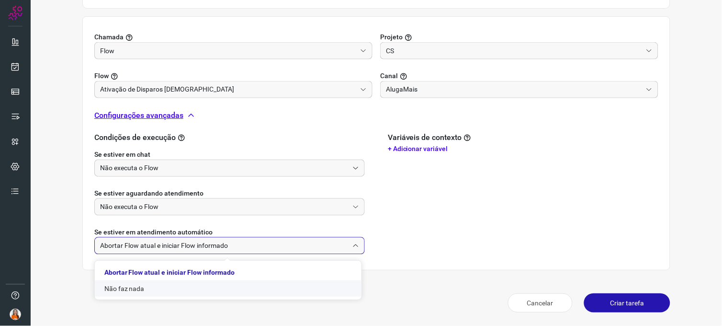
click at [130, 282] on li "Não faz nada" at bounding box center [228, 288] width 267 height 16
type input "Não faz nada"
click at [615, 307] on button "Criar tarefa" at bounding box center [627, 302] width 86 height 19
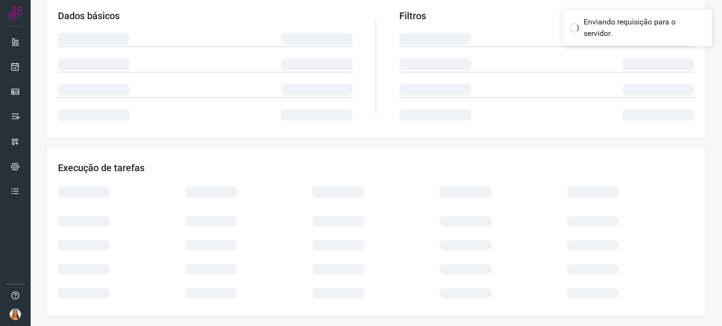
scroll to position [169, 0]
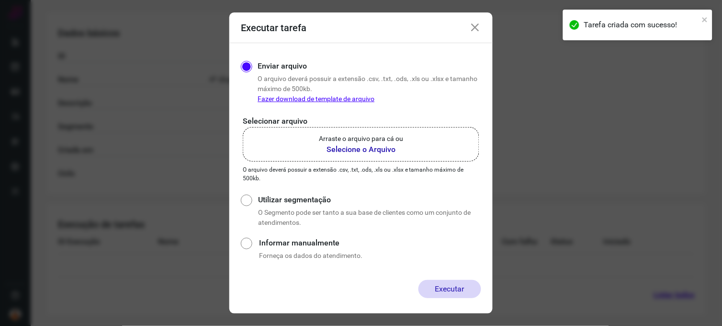
click at [328, 142] on p "Arraste o arquivo para cá ou" at bounding box center [361, 139] width 84 height 10
click at [0, 0] on input "Arraste o arquivo para cá ou Selecione o Arquivo" at bounding box center [0, 0] width 0 height 0
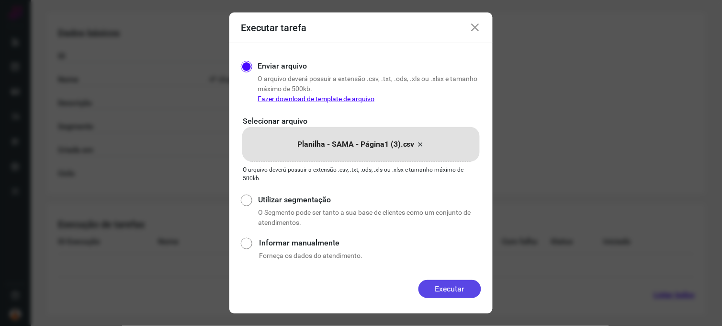
click at [436, 285] on button "Executar" at bounding box center [449, 289] width 63 height 18
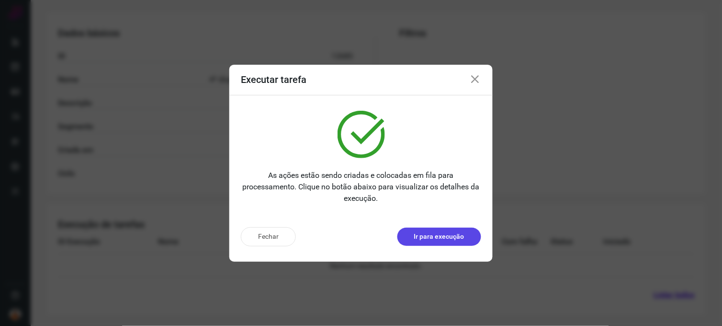
click at [454, 233] on p "Ir para execução" at bounding box center [439, 236] width 50 height 10
